Goal: Obtain resource: Download file/media

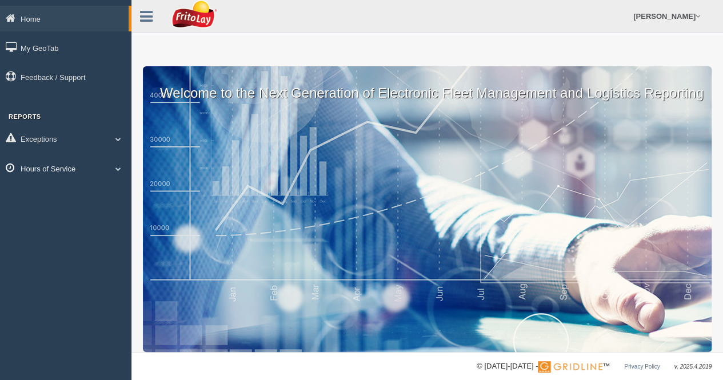
click at [121, 167] on span at bounding box center [118, 169] width 15 height 6
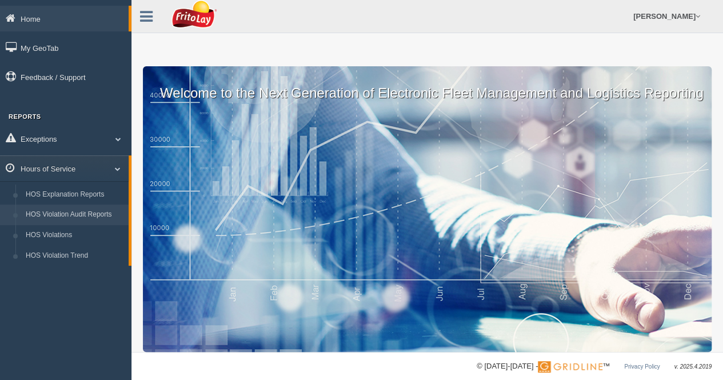
click at [91, 215] on link "HOS Violation Audit Reports" at bounding box center [75, 214] width 108 height 21
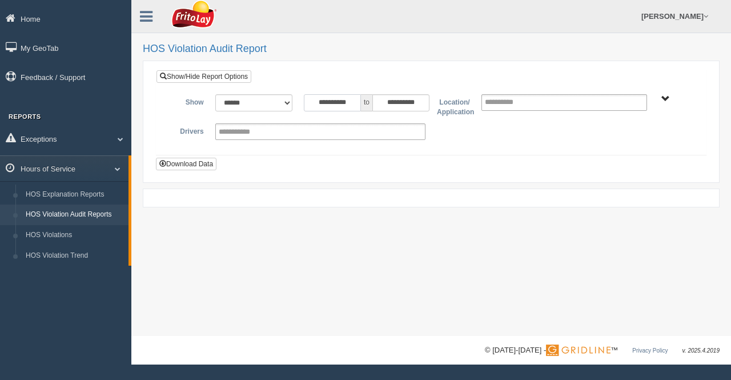
click at [356, 99] on input "**********" at bounding box center [332, 102] width 57 height 17
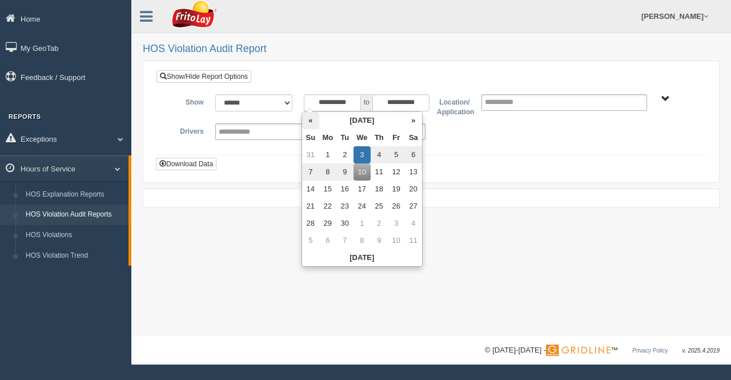
click at [311, 121] on th "«" at bounding box center [310, 120] width 17 height 17
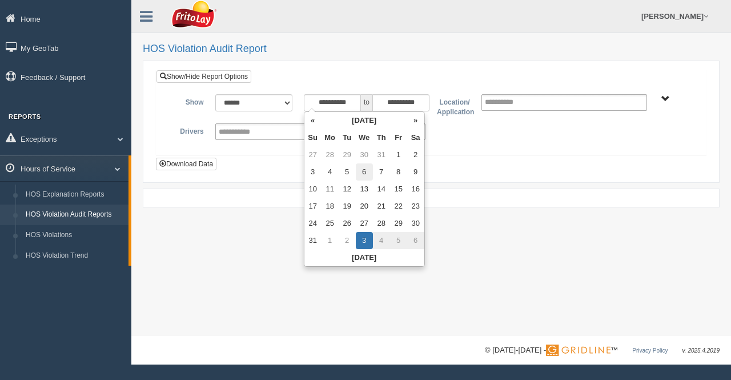
click at [361, 170] on td "6" at bounding box center [364, 171] width 17 height 17
type input "**********"
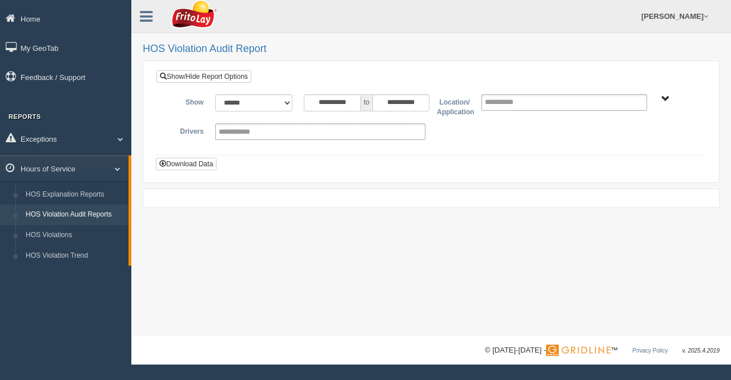
click at [667, 99] on span "[GEOGRAPHIC_DATA]-MU01644 [GEOGRAPHIC_DATA]-MU01512 GREATER [GEOGRAPHIC_DATA]-M…" at bounding box center [665, 99] width 9 height 9
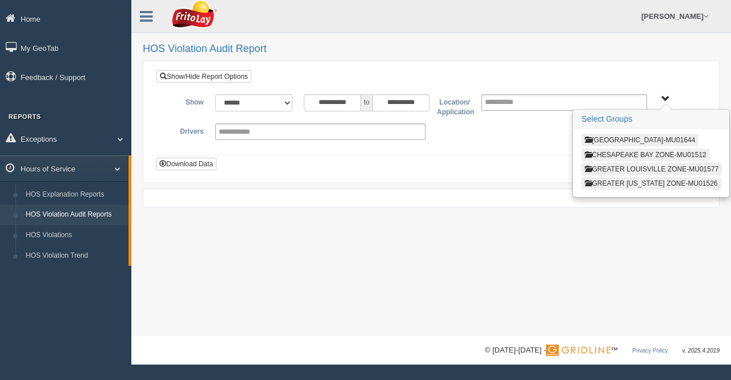
click at [636, 181] on button "GREATER [US_STATE] ZONE-MU01526" at bounding box center [651, 183] width 139 height 13
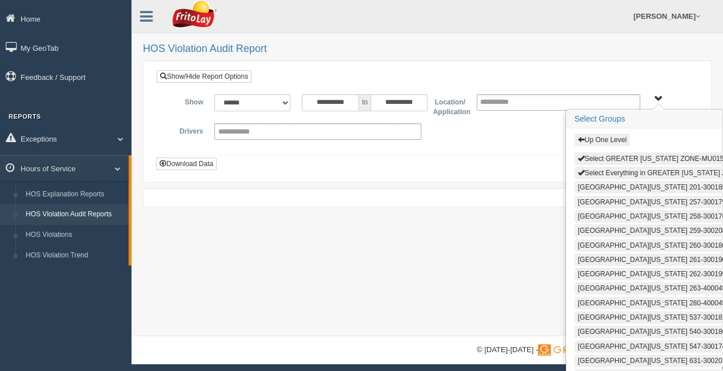
click at [625, 168] on button "Select Everything in GREATER [US_STATE] ZONE-MU01526" at bounding box center [675, 173] width 202 height 13
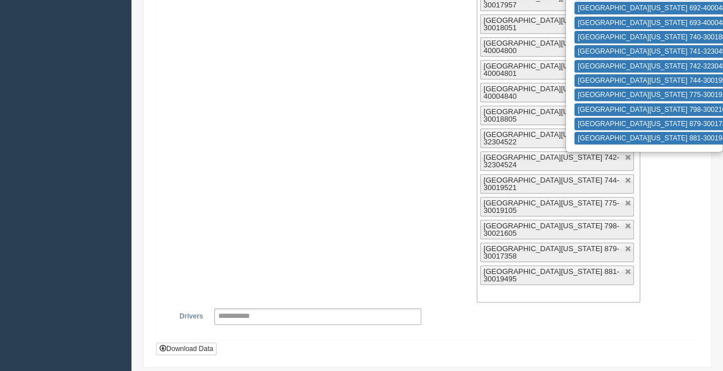
scroll to position [481, 0]
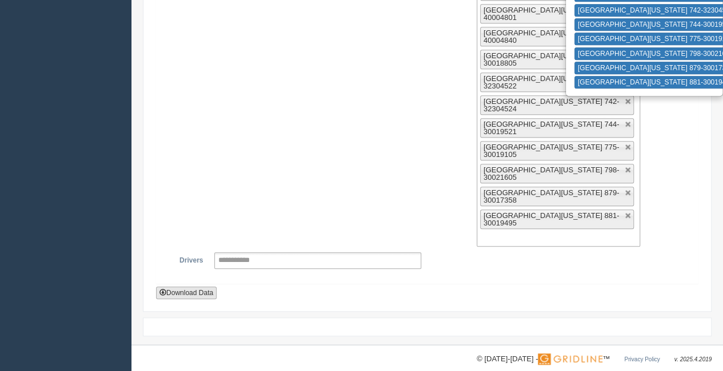
click at [207, 287] on button "Download Data" at bounding box center [186, 293] width 61 height 13
